Goal: Information Seeking & Learning: Learn about a topic

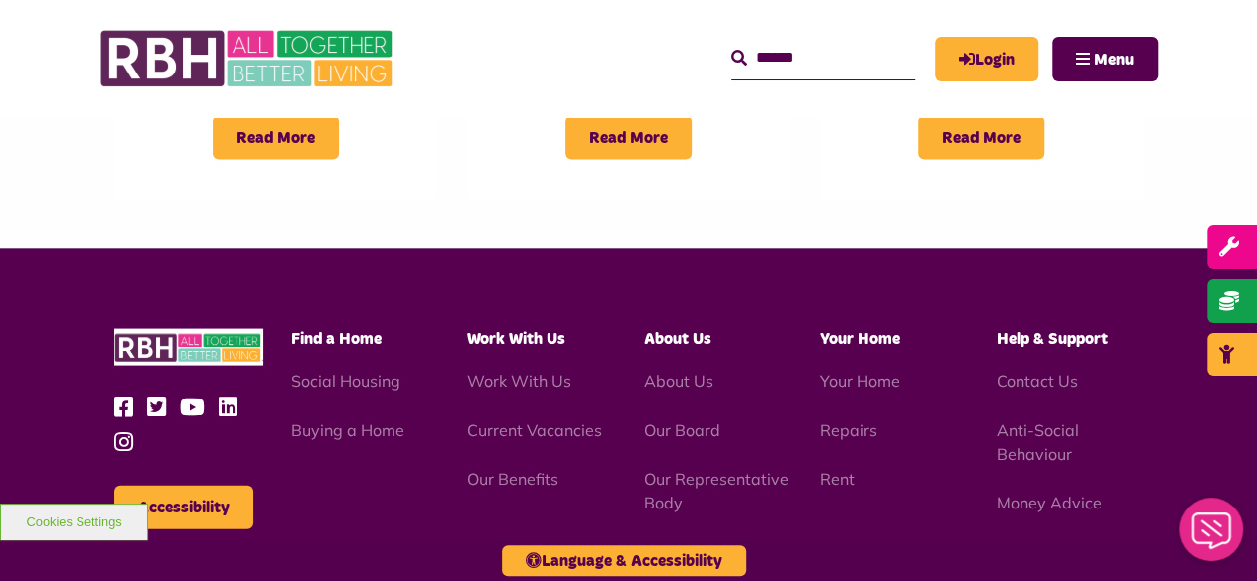
scroll to position [1907, 0]
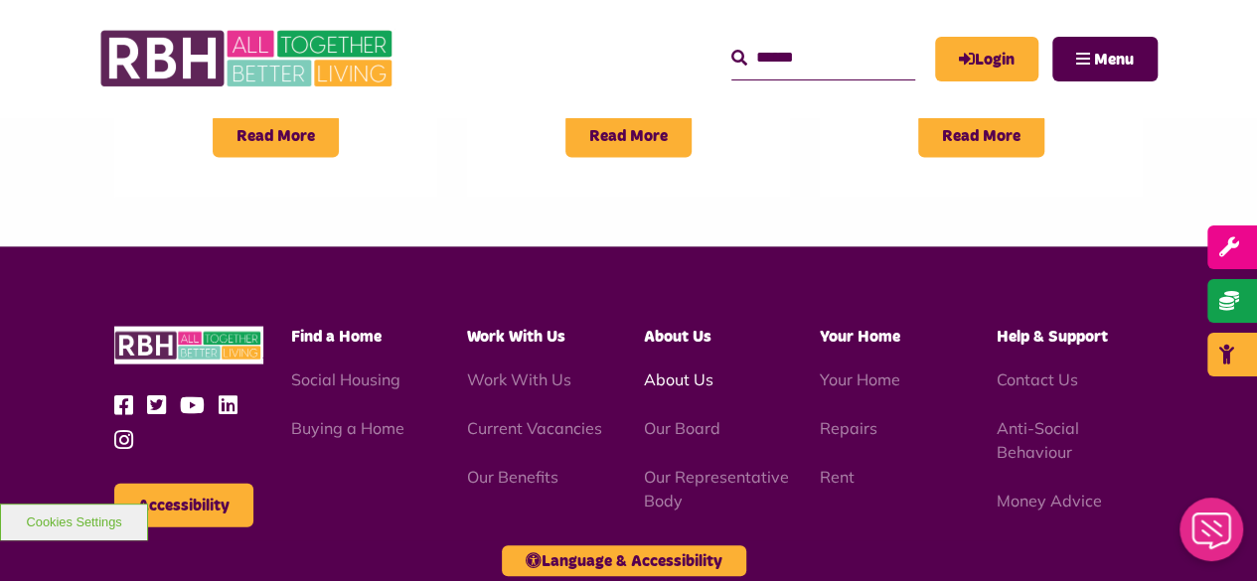
click at [688, 370] on link "About Us" at bounding box center [679, 380] width 70 height 20
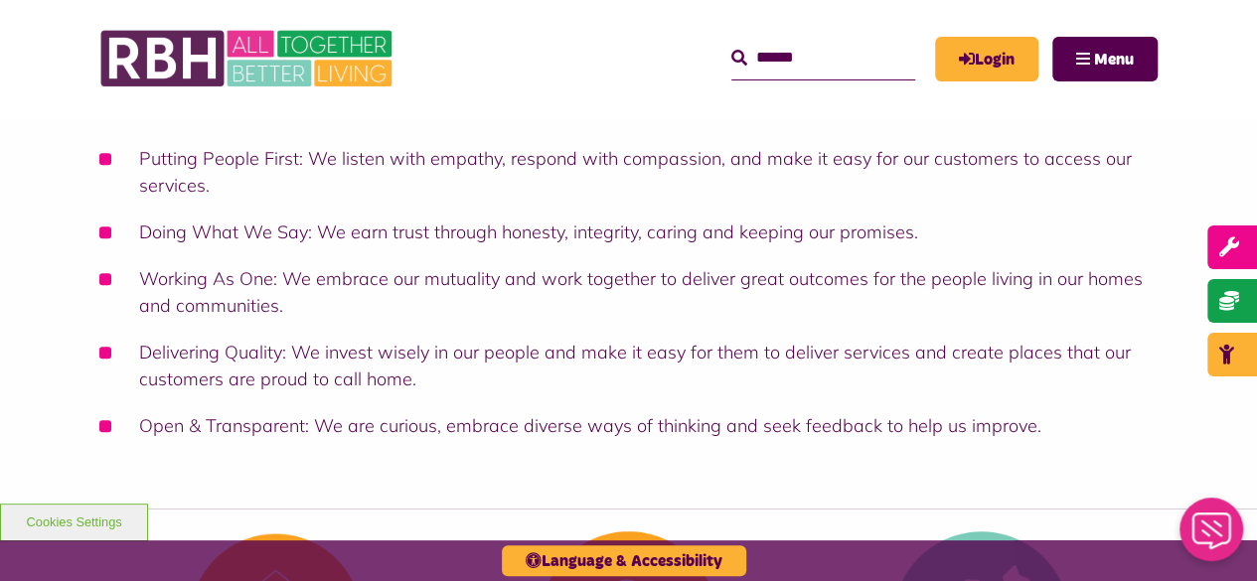
scroll to position [422, 0]
